Goal: Task Accomplishment & Management: Manage account settings

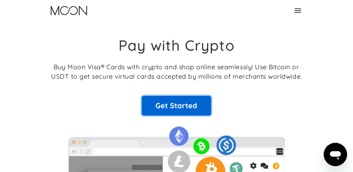
click at [187, 109] on link "Get Started" at bounding box center [176, 106] width 69 height 20
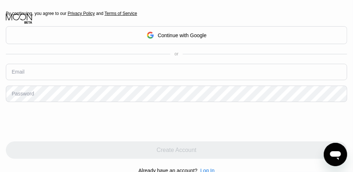
click at [44, 76] on input "text" at bounding box center [176, 72] width 341 height 16
type input "femimalik@yahoo.com"
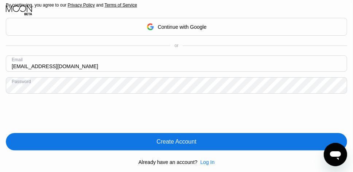
scroll to position [27, 0]
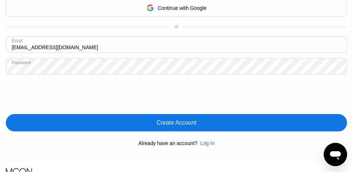
click at [107, 47] on input "femimalik@yahoo.com" at bounding box center [176, 44] width 341 height 16
click at [204, 146] on div "Log In" at bounding box center [207, 143] width 14 height 6
click at [206, 144] on div "Log In" at bounding box center [207, 143] width 14 height 6
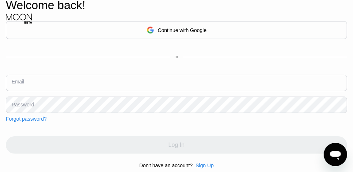
click at [48, 81] on input "text" at bounding box center [176, 83] width 341 height 16
paste input "femimalik@yahoo.com"
type input "femimalik@yahoo.com"
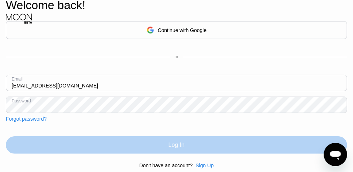
click at [188, 142] on div "Log In" at bounding box center [176, 144] width 341 height 17
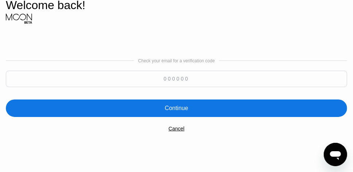
click at [171, 79] on input at bounding box center [176, 79] width 341 height 16
type input "878386"
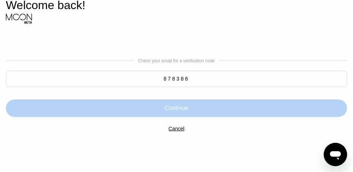
click at [182, 109] on div "Continue" at bounding box center [176, 108] width 23 height 7
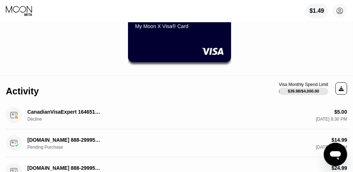
scroll to position [60, 0]
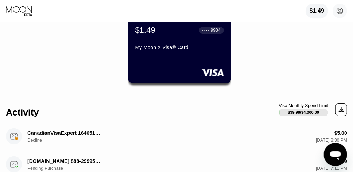
click at [335, 153] on icon "Open messaging window" at bounding box center [335, 155] width 11 height 9
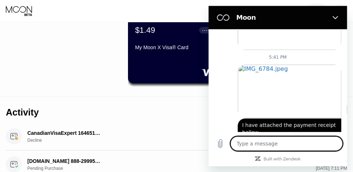
scroll to position [865, 0]
click at [65, 14] on div "$1.49 femimalik@yahoo.com  Home Settings Support Careers About Us Log out Priv…" at bounding box center [176, 11] width 353 height 22
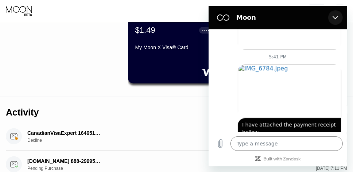
click at [335, 16] on icon "Close" at bounding box center [335, 18] width 6 height 6
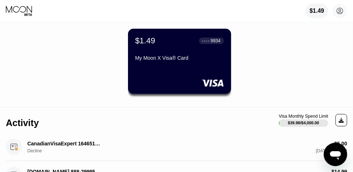
scroll to position [0, 0]
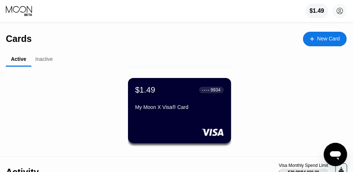
click at [336, 153] on icon "Open messaging window" at bounding box center [335, 155] width 11 height 9
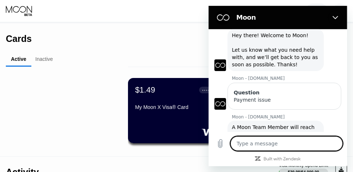
click at [168, 44] on div "Cards New Card" at bounding box center [176, 36] width 341 height 26
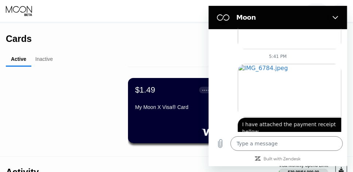
scroll to position [854, 0]
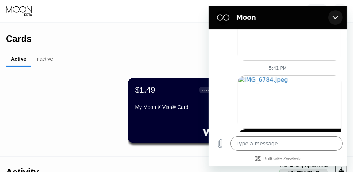
click at [334, 17] on icon "Close" at bounding box center [334, 17] width 5 height 3
type textarea "x"
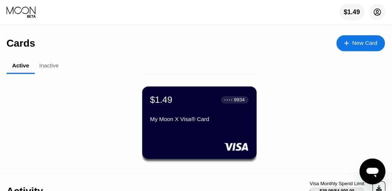
scroll to position [832, 0]
type textarea "x"
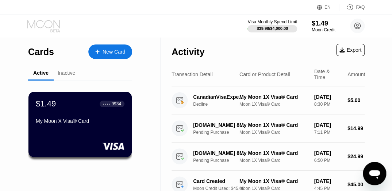
click at [42, 23] on icon at bounding box center [44, 26] width 34 height 13
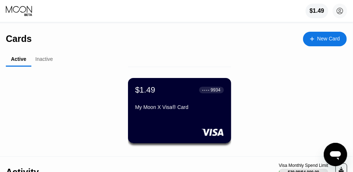
click at [26, 13] on icon at bounding box center [19, 10] width 27 height 11
click at [47, 62] on div "Inactive" at bounding box center [43, 59] width 17 height 6
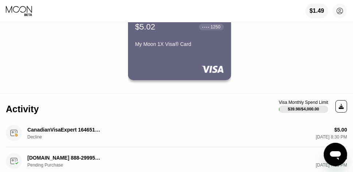
scroll to position [34, 0]
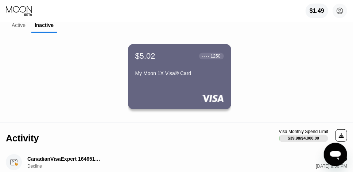
click at [196, 79] on div "My Moon 1X Visa® Card" at bounding box center [179, 74] width 89 height 9
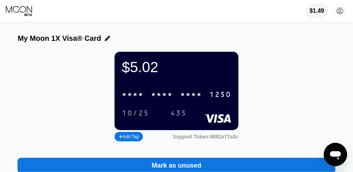
click at [105, 40] on icon at bounding box center [107, 38] width 5 height 5
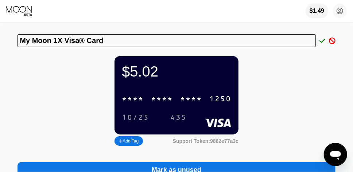
click at [202, 85] on div "$5.02 * * * * * * * * * * * * 1250 10/25 435" at bounding box center [176, 95] width 124 height 78
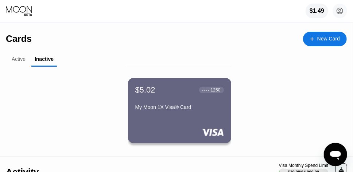
click at [206, 90] on div "● ● ● ● 1250" at bounding box center [211, 89] width 18 height 5
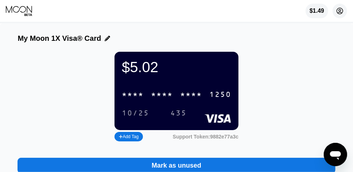
click at [339, 10] on circle at bounding box center [339, 11] width 15 height 15
